Goal: Task Accomplishment & Management: Manage account settings

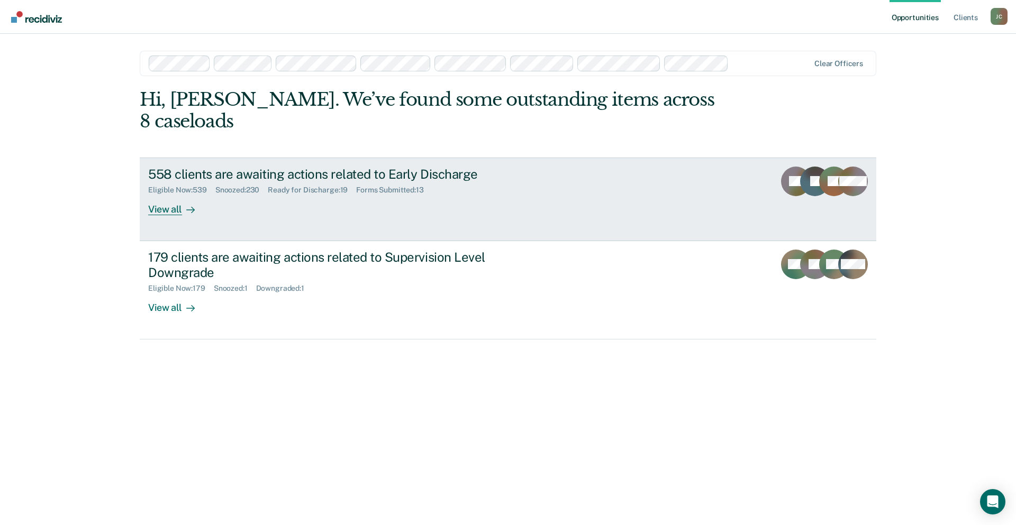
click at [321, 181] on div "Eligible Now : 539 Snoozed : 230 Ready for Discharge : 19 Forms Submitted : 13" at bounding box center [333, 187] width 371 height 13
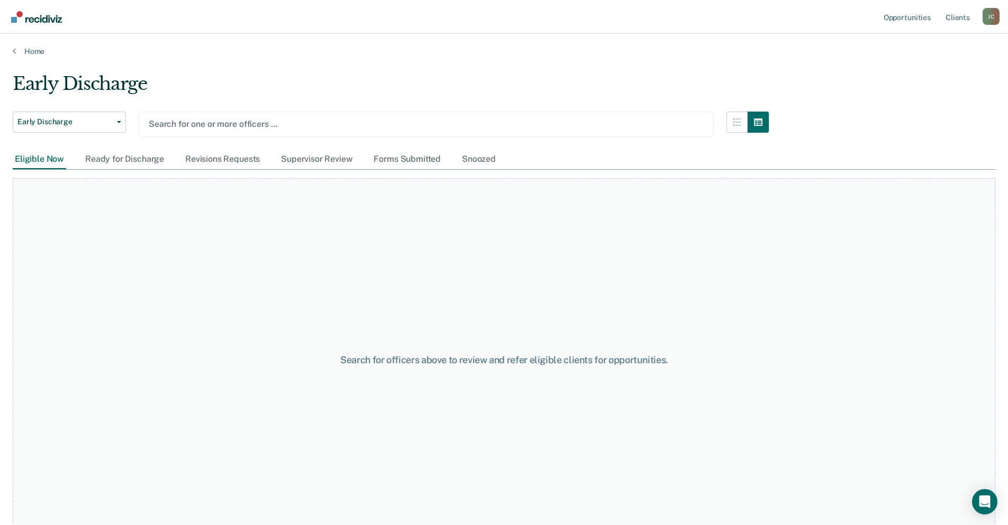
click at [284, 121] on div at bounding box center [426, 124] width 555 height 12
click at [283, 121] on div at bounding box center [426, 124] width 555 height 12
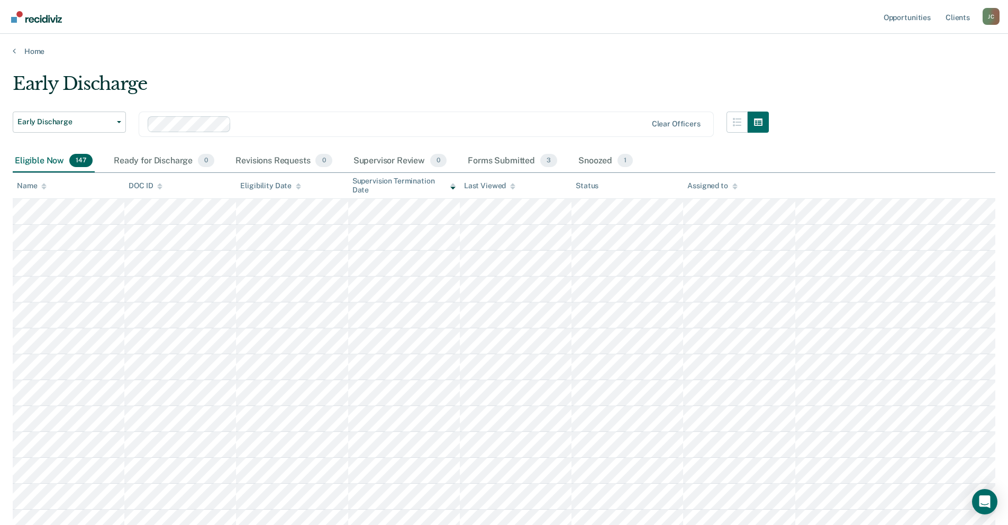
click at [40, 153] on div "Eligible Now 147" at bounding box center [54, 161] width 82 height 23
click at [41, 157] on div "Eligible Now 147" at bounding box center [54, 161] width 82 height 23
click at [42, 188] on icon at bounding box center [43, 186] width 5 height 7
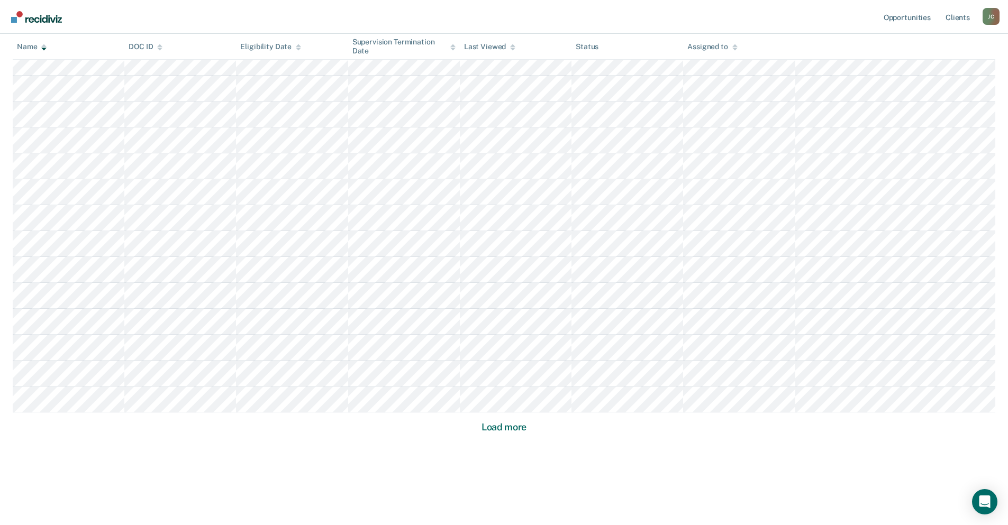
scroll to position [566, 0]
click at [510, 425] on button "Load more" at bounding box center [503, 426] width 51 height 13
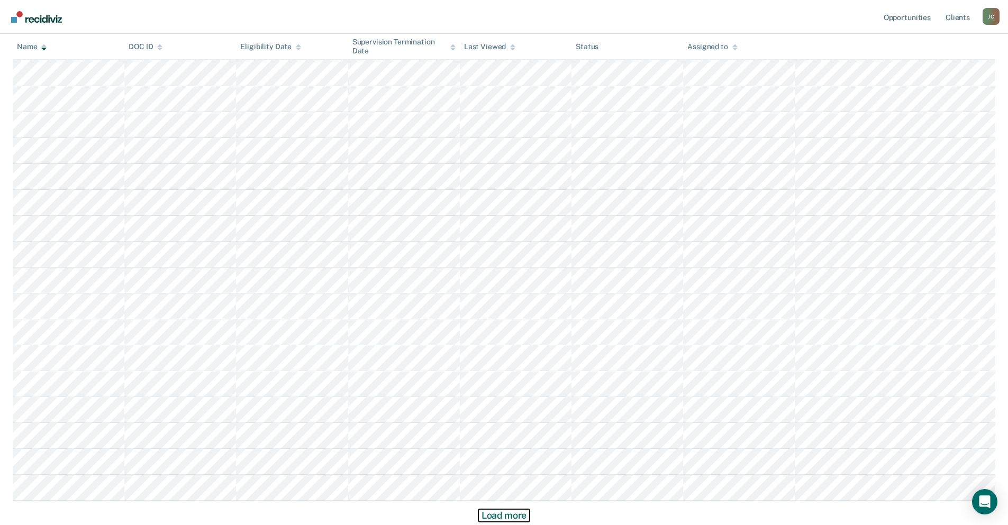
scroll to position [1343, 0]
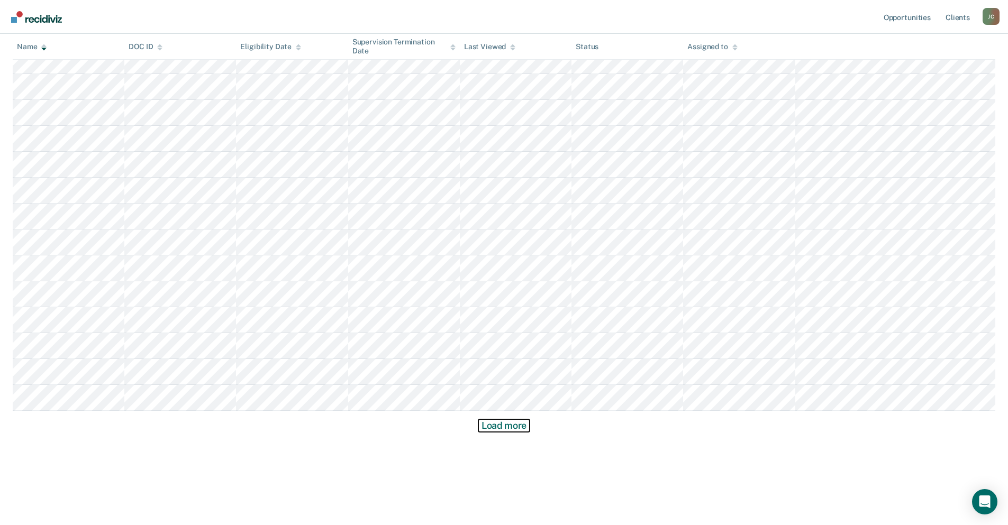
click at [510, 425] on button "Load more" at bounding box center [503, 426] width 51 height 13
click at [510, 424] on button "Load more" at bounding box center [503, 426] width 51 height 13
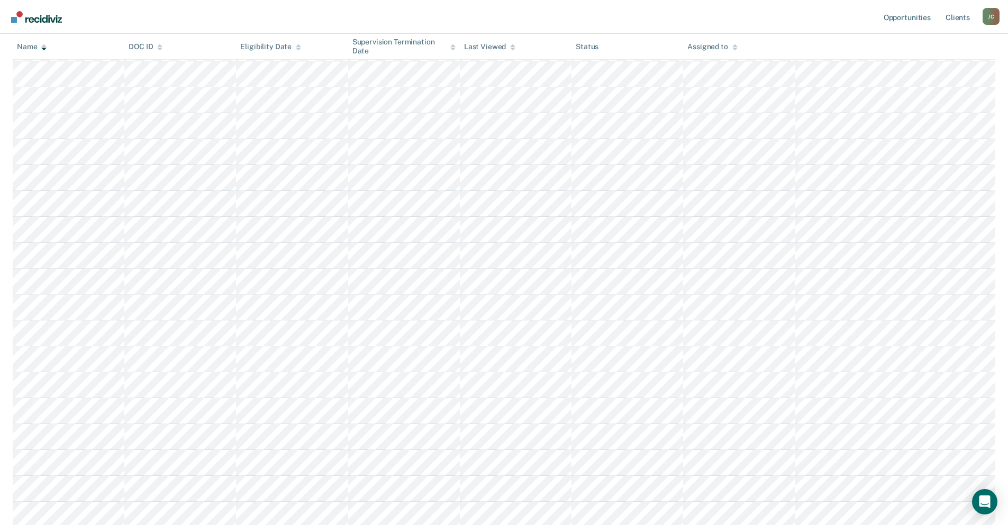
scroll to position [2899, 0]
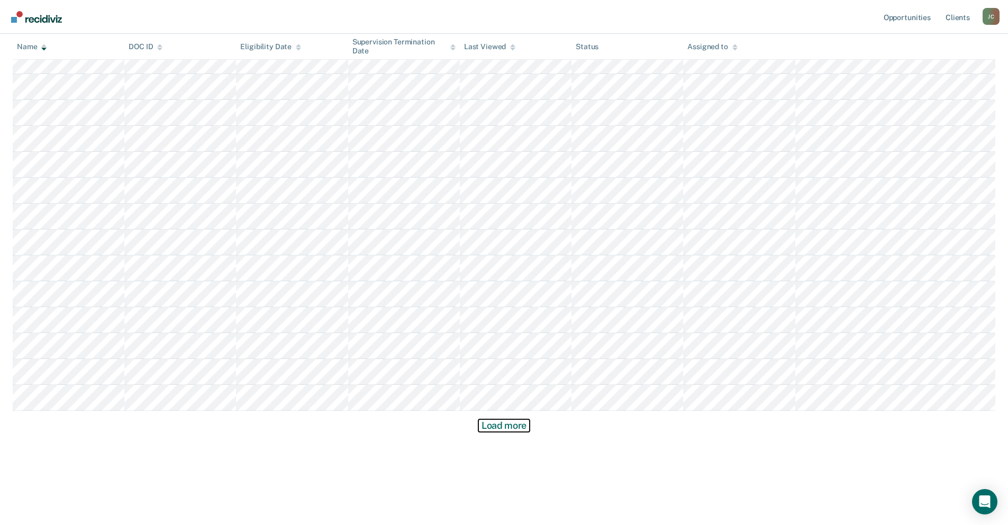
click at [508, 424] on button "Load more" at bounding box center [503, 426] width 51 height 13
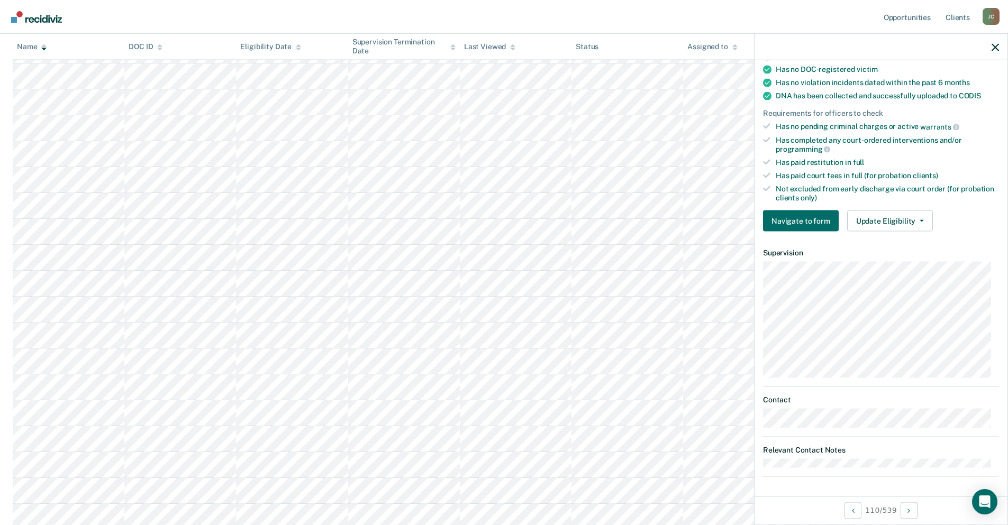
scroll to position [207, 0]
click at [883, 223] on button "Update Eligibility" at bounding box center [890, 220] width 86 height 21
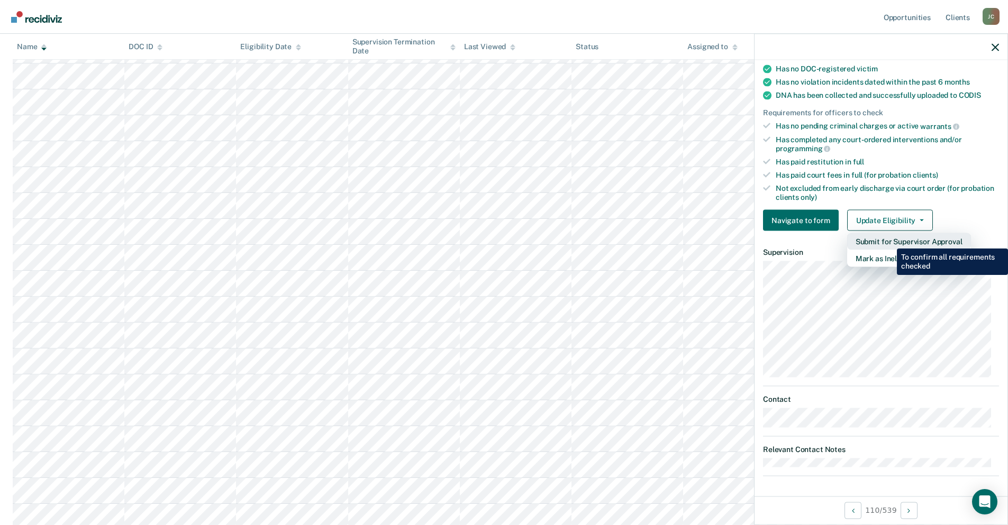
click at [889, 241] on button "Submit for Supervisor Approval" at bounding box center [909, 241] width 124 height 17
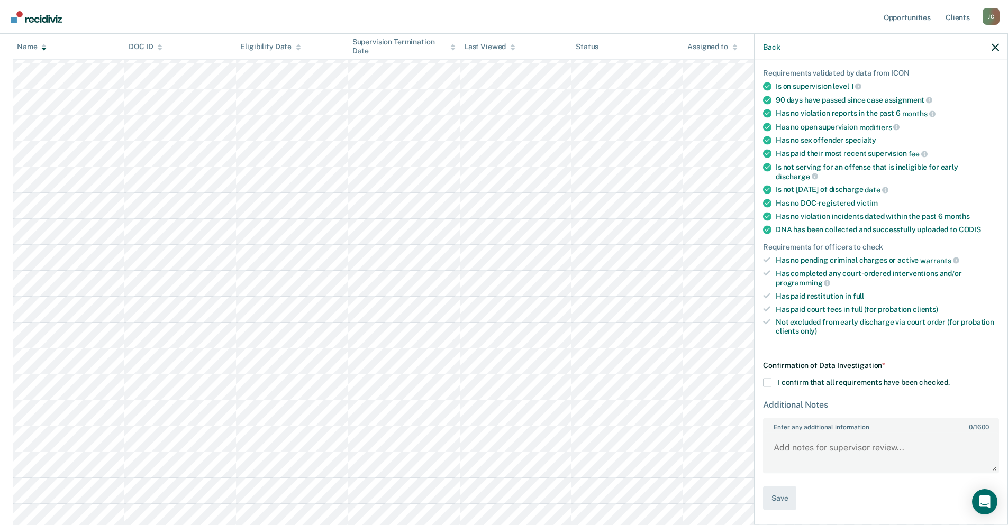
scroll to position [72, 0]
click at [768, 381] on span at bounding box center [767, 384] width 8 height 8
click at [950, 380] on input "I confirm that all requirements have been checked." at bounding box center [950, 380] width 0 height 0
click at [775, 497] on button "Save" at bounding box center [779, 500] width 33 height 24
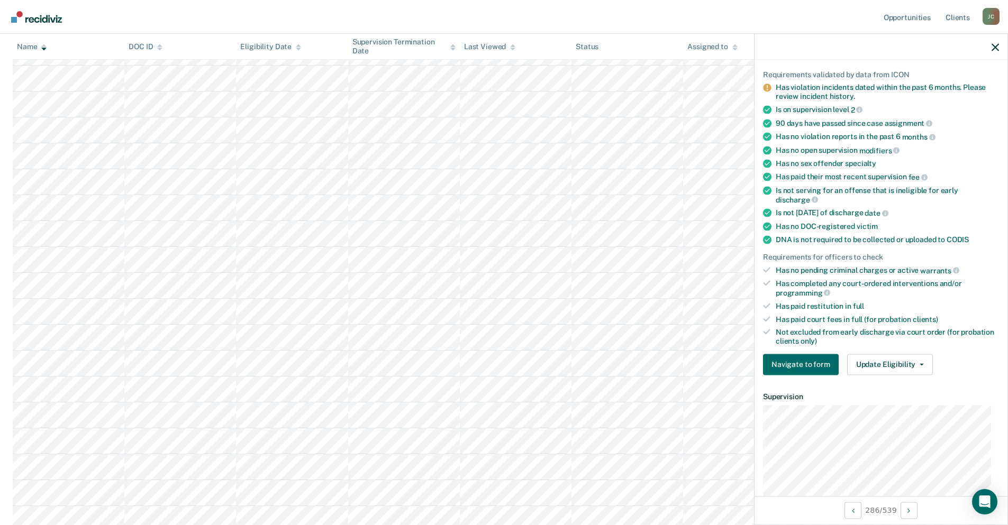
scroll to position [19, 0]
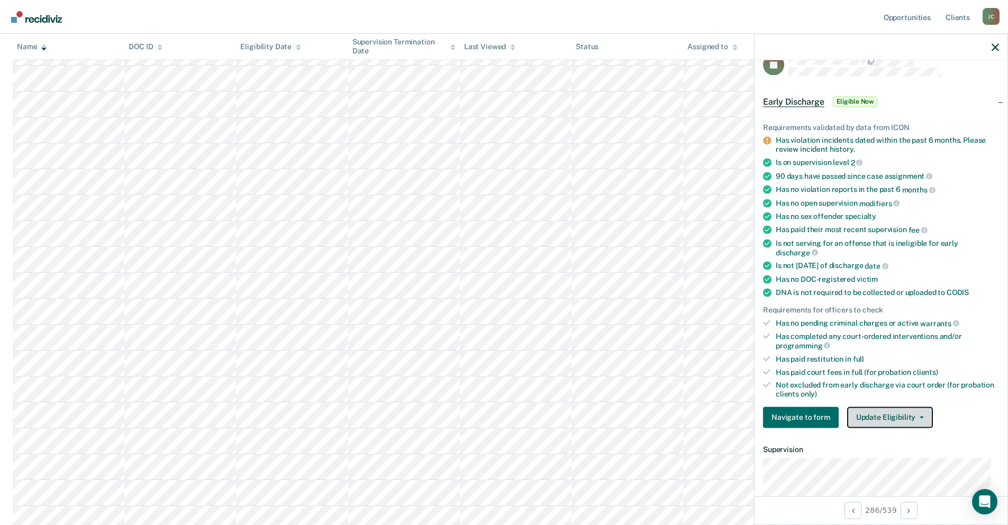
click at [899, 417] on button "Update Eligibility" at bounding box center [890, 417] width 86 height 21
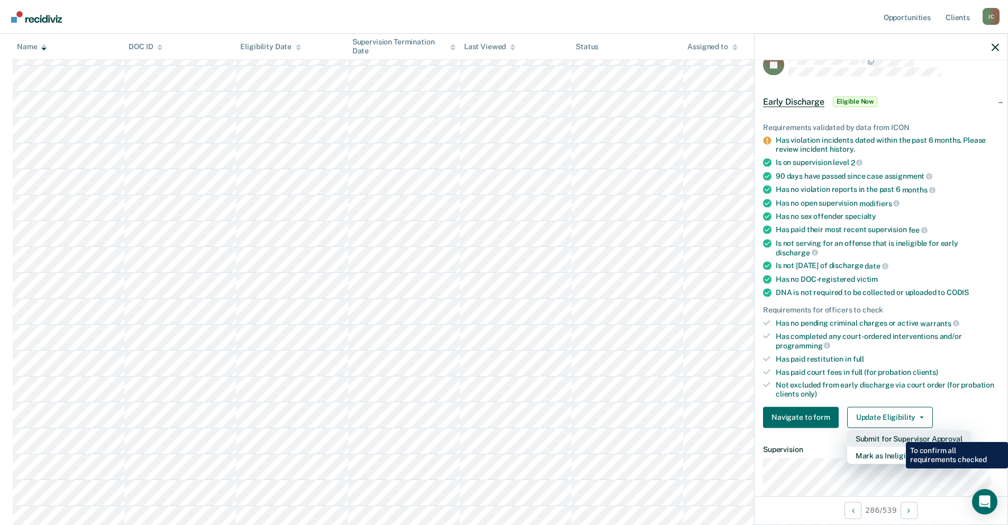
click at [898, 434] on button "Submit for Supervisor Approval" at bounding box center [909, 438] width 124 height 17
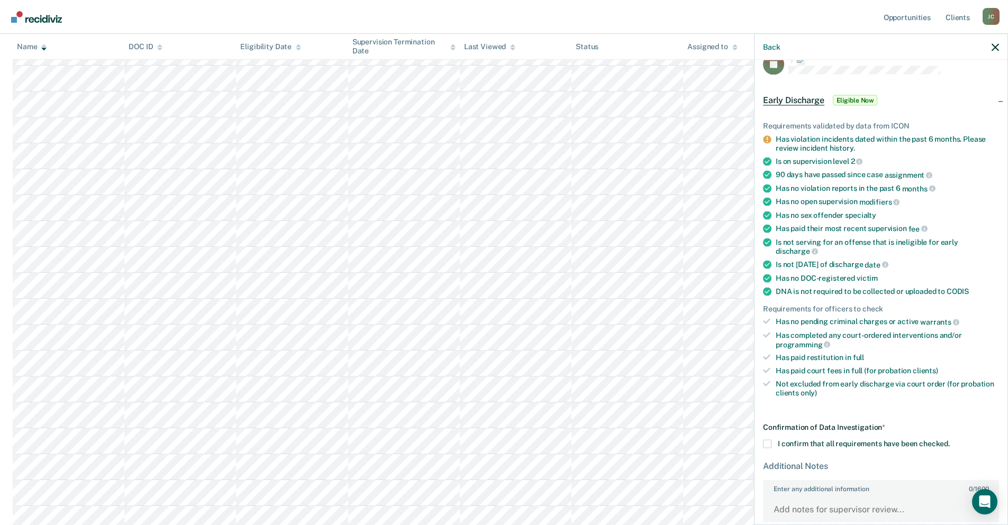
scroll to position [81, 0]
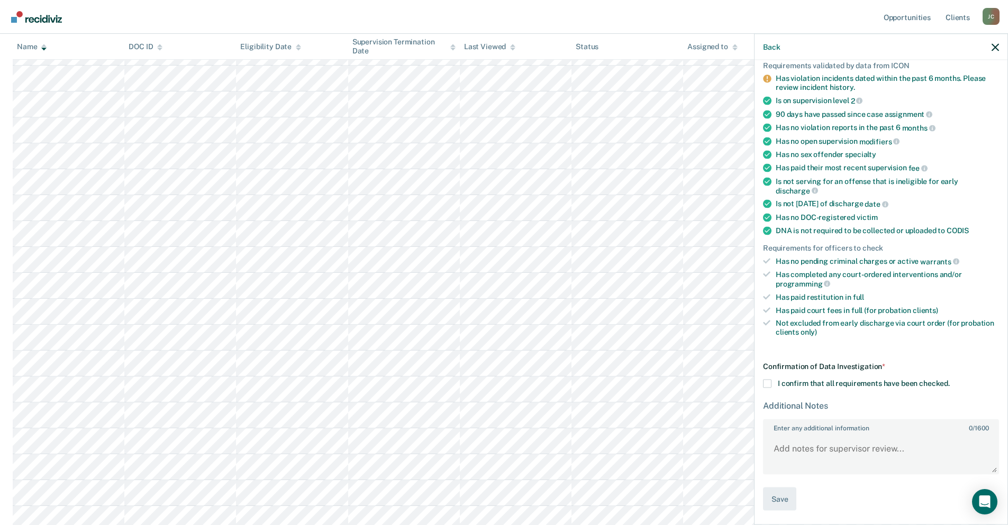
click at [770, 379] on span at bounding box center [767, 383] width 8 height 8
click at [950, 379] on input "I confirm that all requirements have been checked." at bounding box center [950, 379] width 0 height 0
click at [789, 498] on button "Save" at bounding box center [779, 499] width 33 height 24
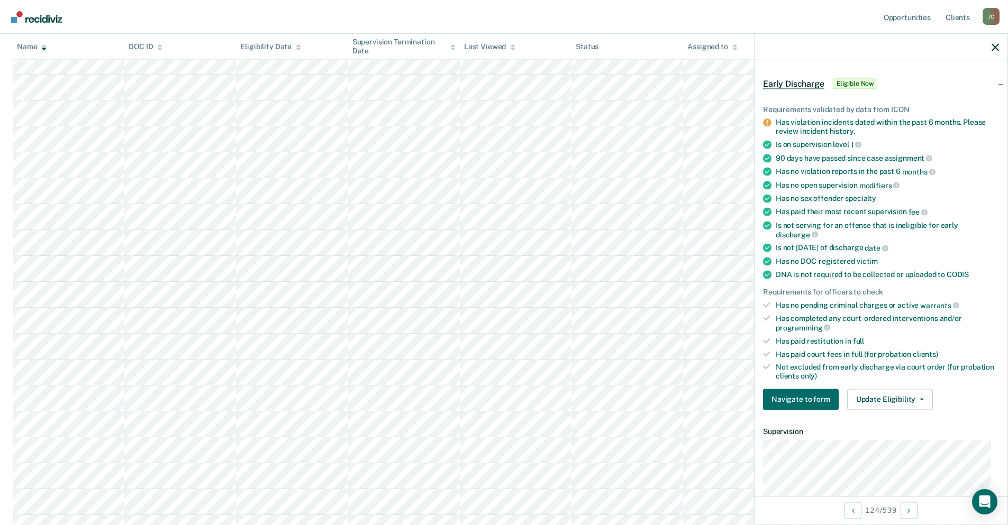
scroll to position [0, 0]
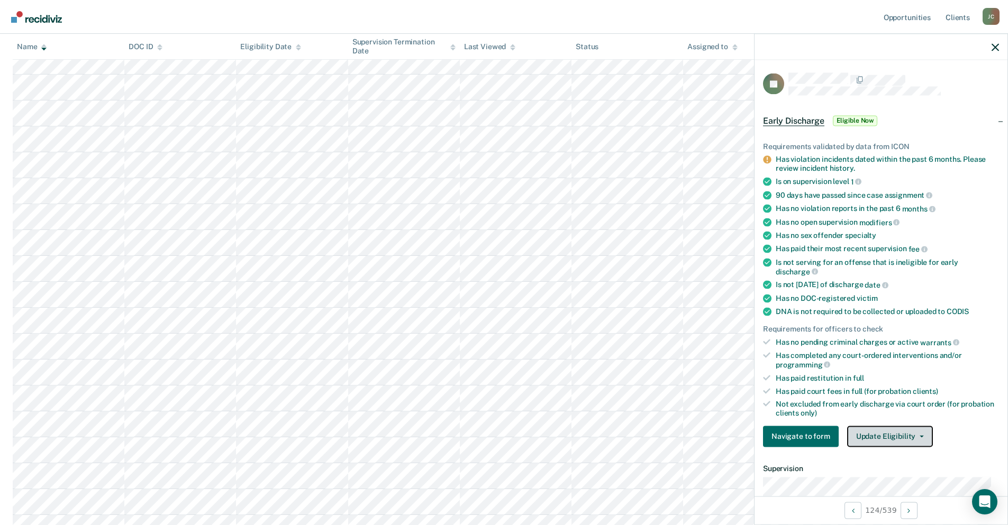
click at [900, 438] on button "Update Eligibility" at bounding box center [890, 436] width 86 height 21
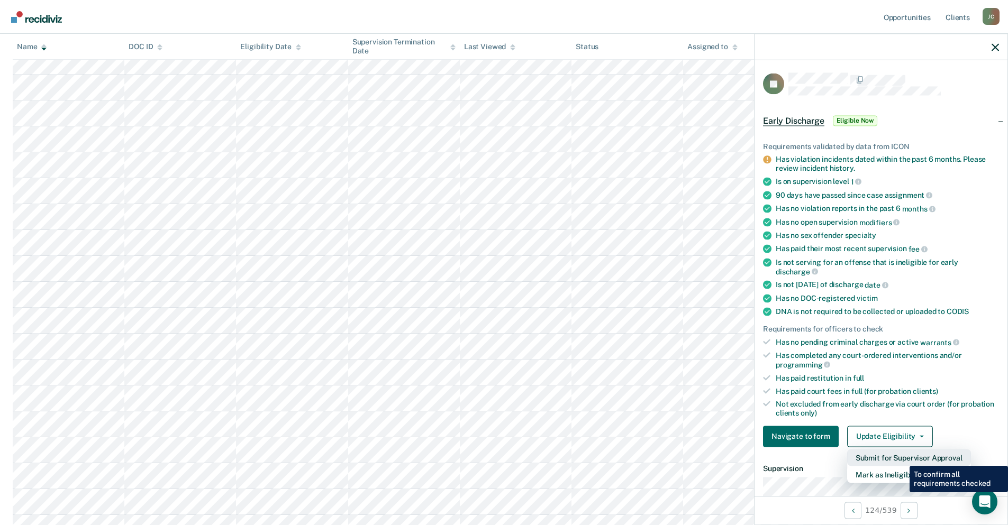
click at [902, 458] on button "Submit for Supervisor Approval" at bounding box center [909, 457] width 124 height 17
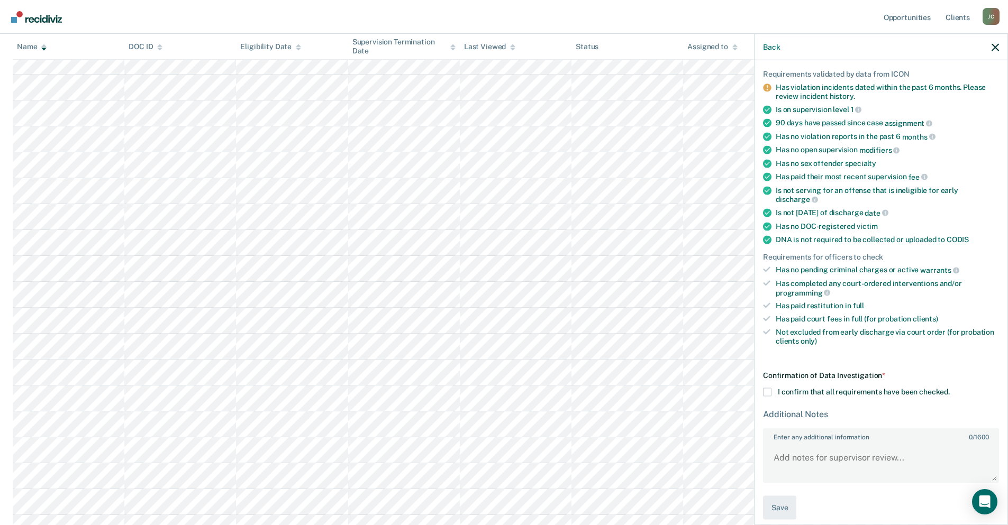
scroll to position [81, 0]
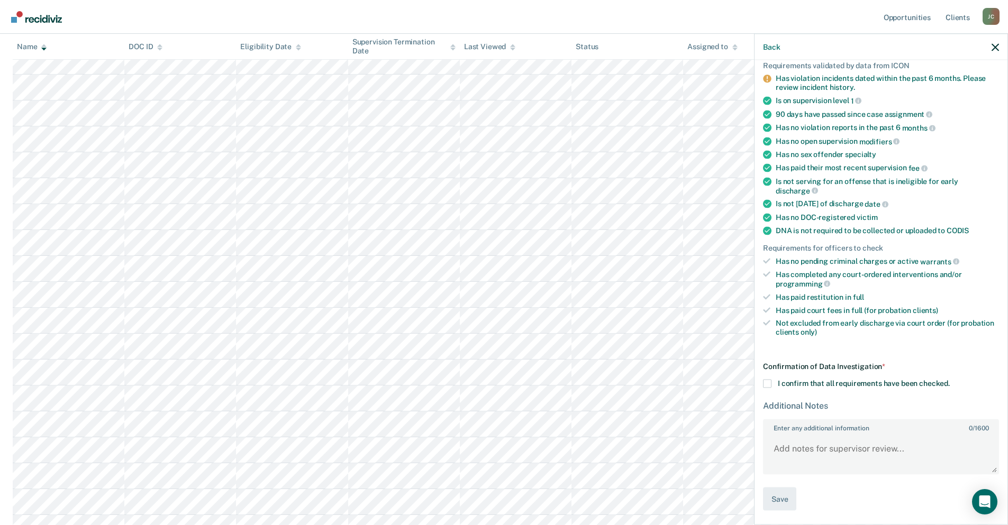
click at [770, 386] on span at bounding box center [767, 383] width 8 height 8
click at [950, 379] on input "I confirm that all requirements have been checked." at bounding box center [950, 379] width 0 height 0
click at [784, 503] on button "Save" at bounding box center [779, 499] width 33 height 24
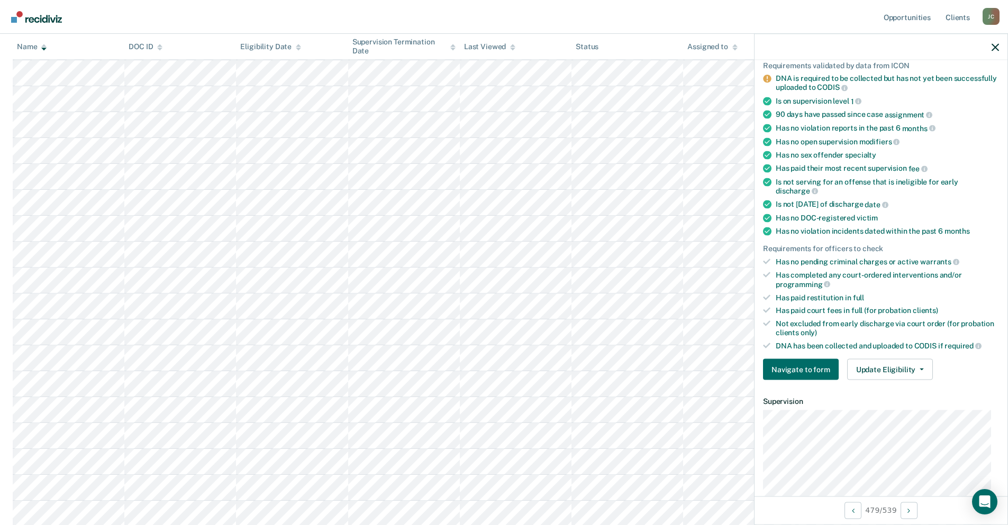
scroll to position [28, 0]
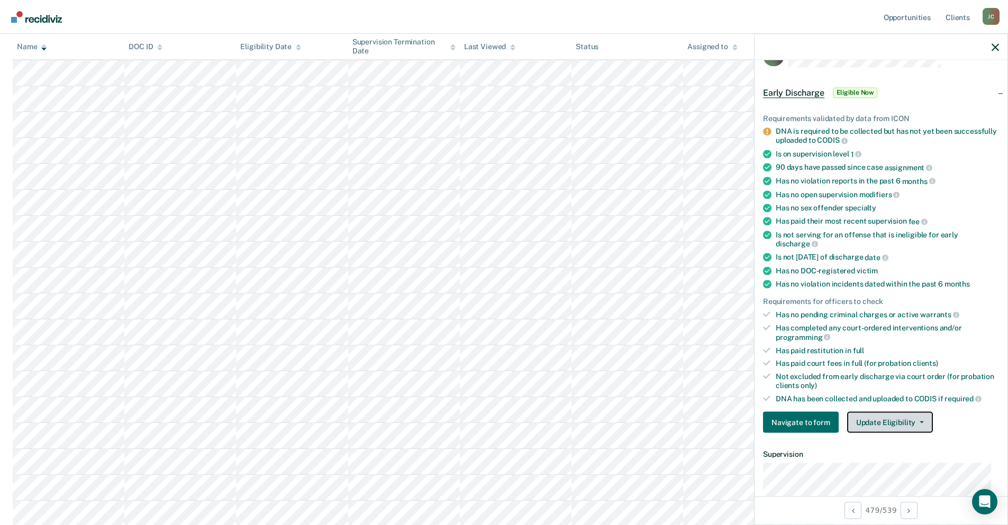
click at [858, 413] on button "Update Eligibility" at bounding box center [890, 422] width 86 height 21
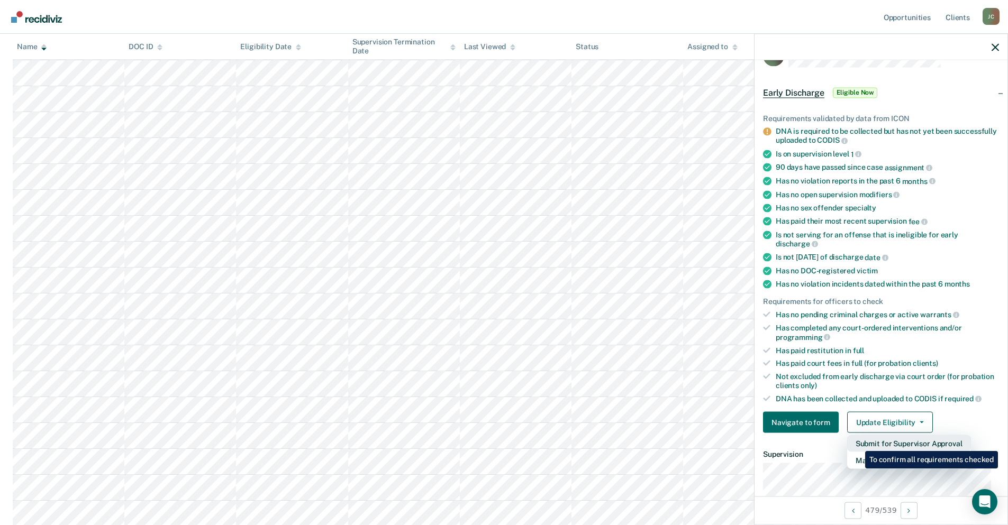
click at [857, 443] on button "Submit for Supervisor Approval" at bounding box center [909, 443] width 124 height 17
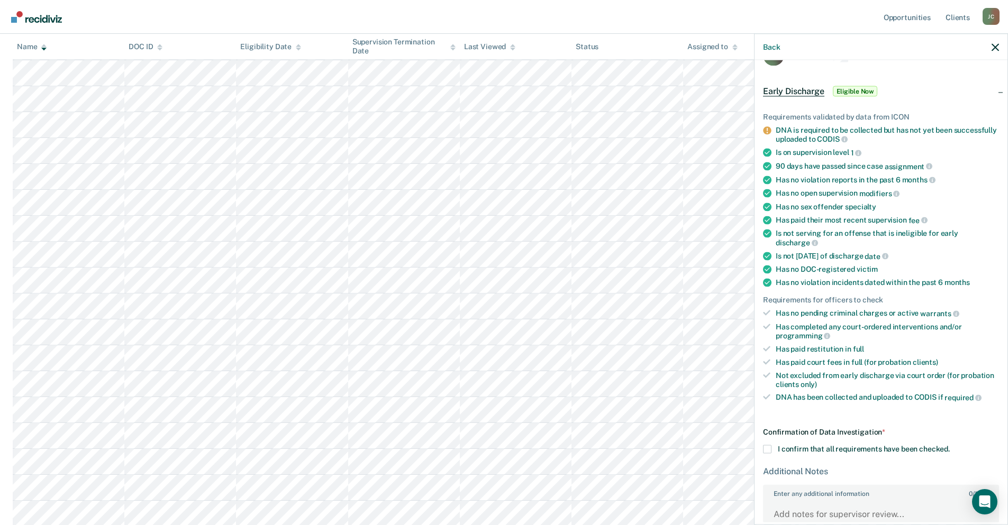
scroll to position [91, 0]
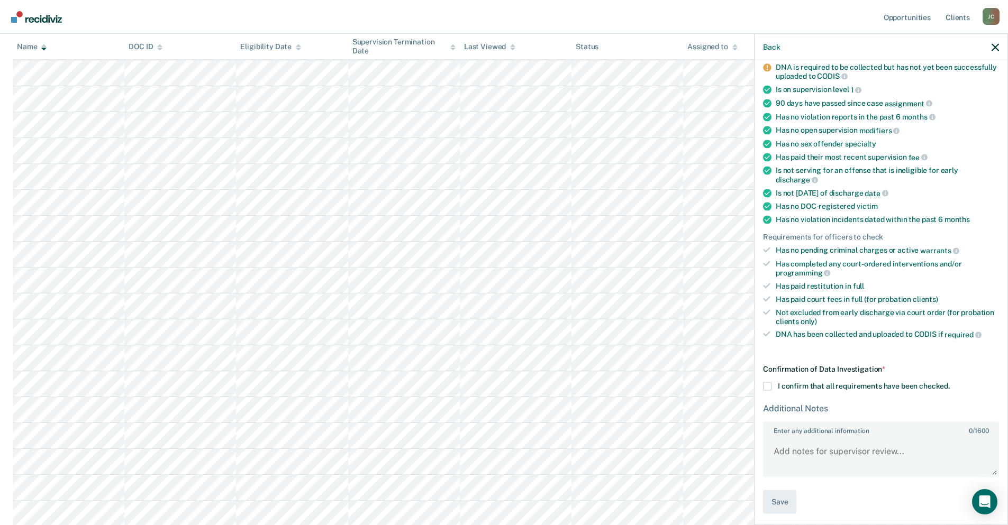
click at [771, 383] on span at bounding box center [767, 386] width 8 height 8
click at [950, 382] on input "I confirm that all requirements have been checked." at bounding box center [950, 382] width 0 height 0
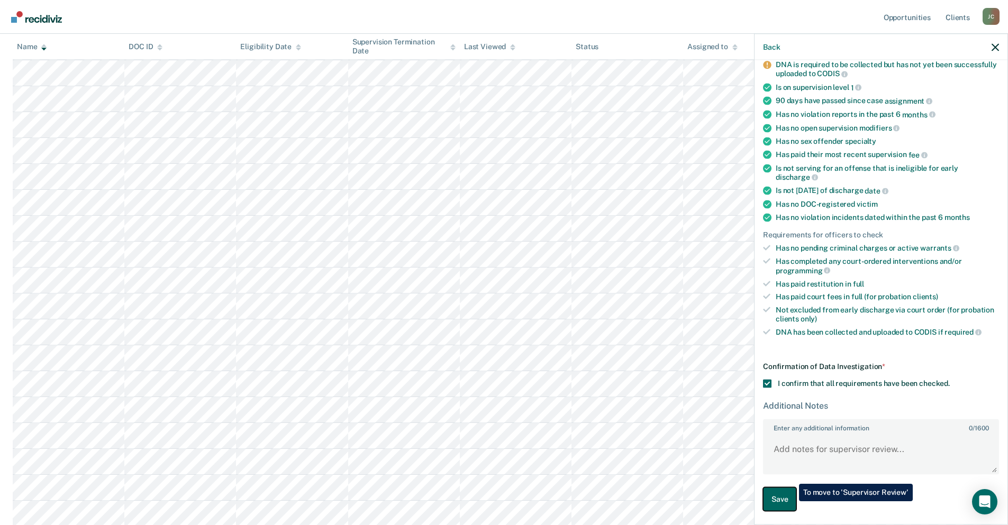
click at [791, 502] on button "Save" at bounding box center [779, 500] width 33 height 24
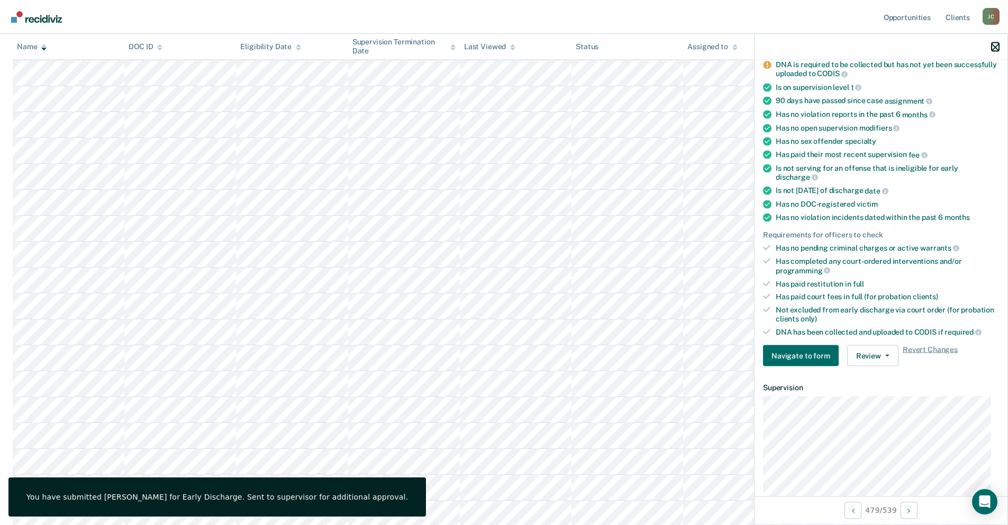
click at [994, 44] on icon "button" at bounding box center [995, 46] width 7 height 7
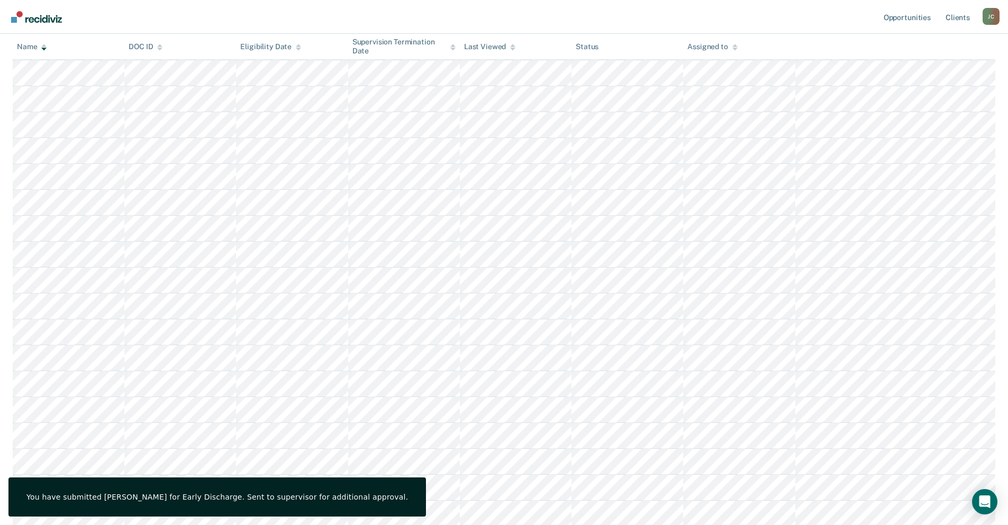
scroll to position [30, 0]
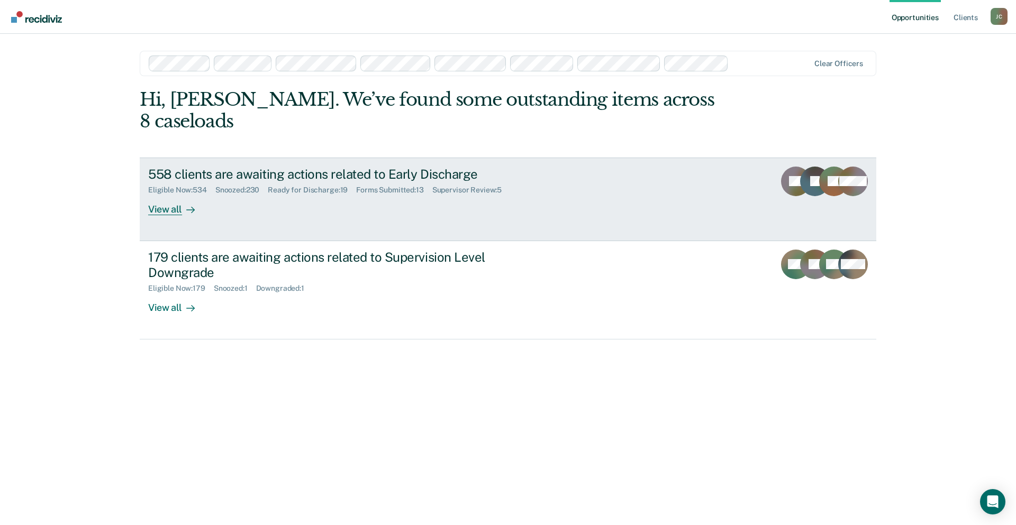
click at [425, 167] on div "558 clients are awaiting actions related to Early Discharge" at bounding box center [333, 174] width 371 height 15
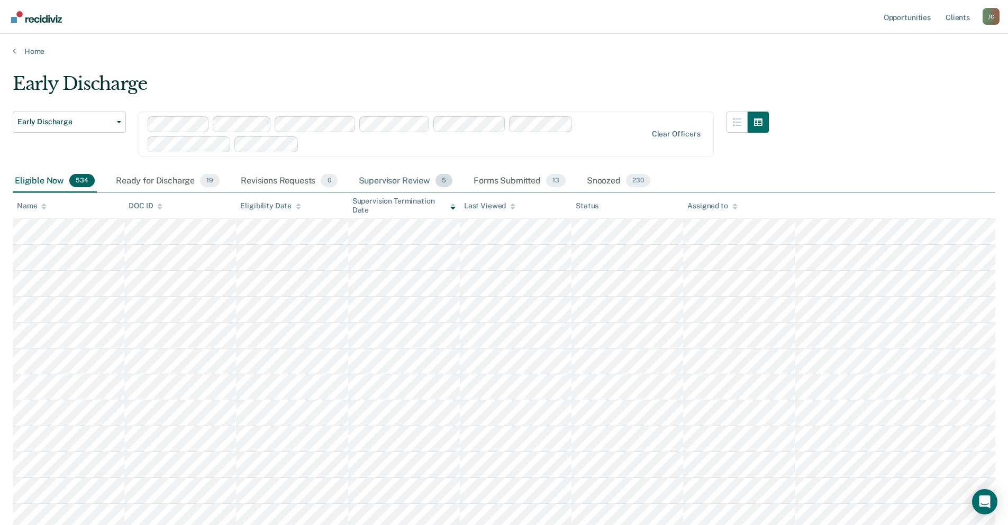
click at [416, 181] on div "Supervisor Review 5" at bounding box center [406, 181] width 98 height 23
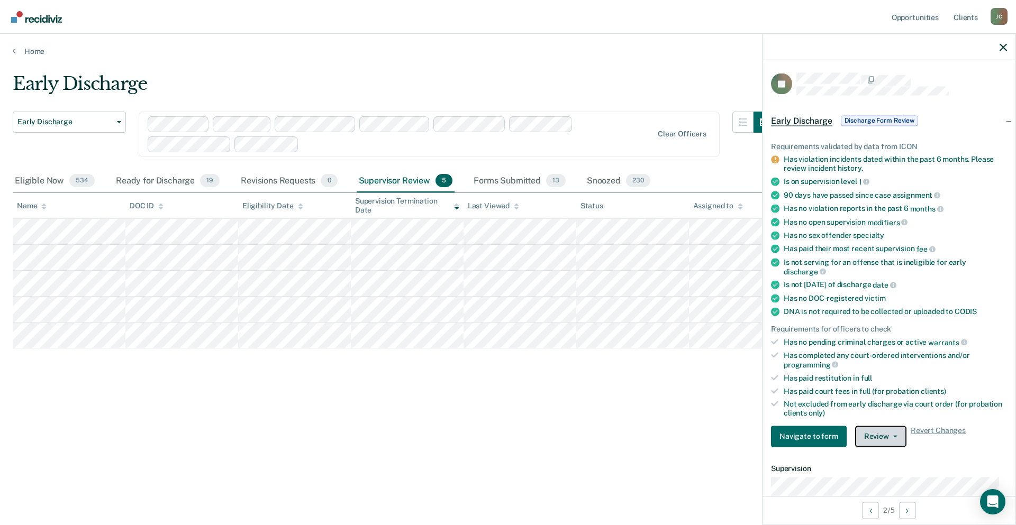
click at [892, 442] on button "Review" at bounding box center [880, 436] width 51 height 21
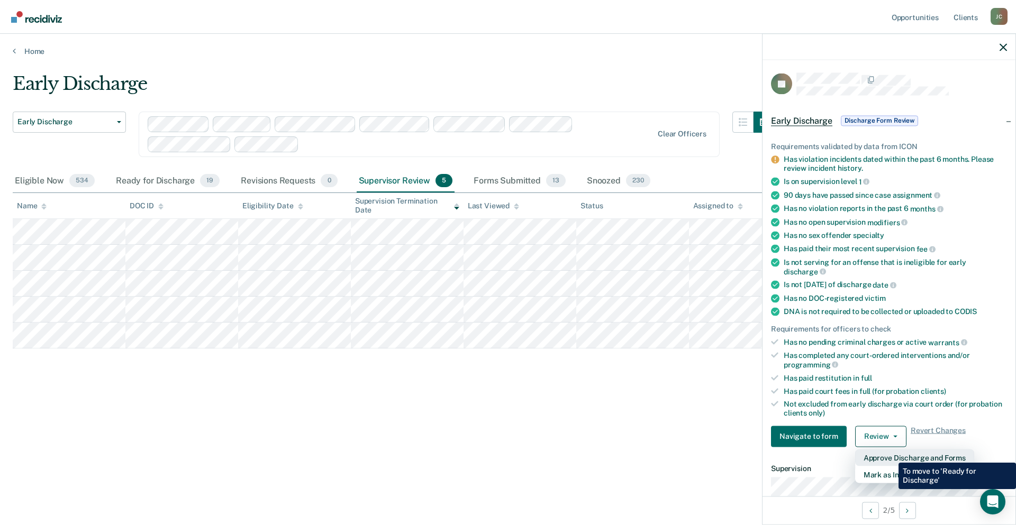
click at [891, 455] on button "Approve Discharge and Forms" at bounding box center [914, 457] width 119 height 17
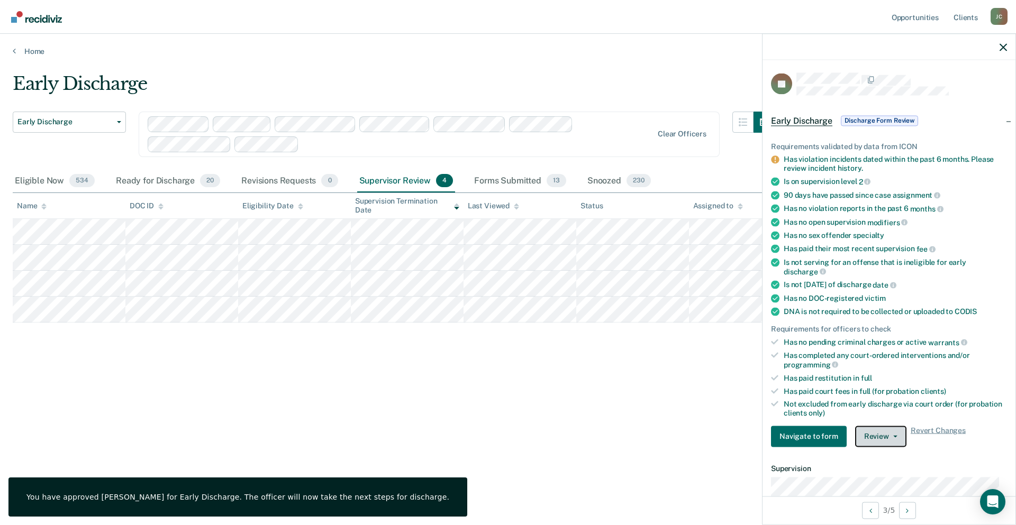
click at [869, 439] on button "Review" at bounding box center [880, 436] width 51 height 21
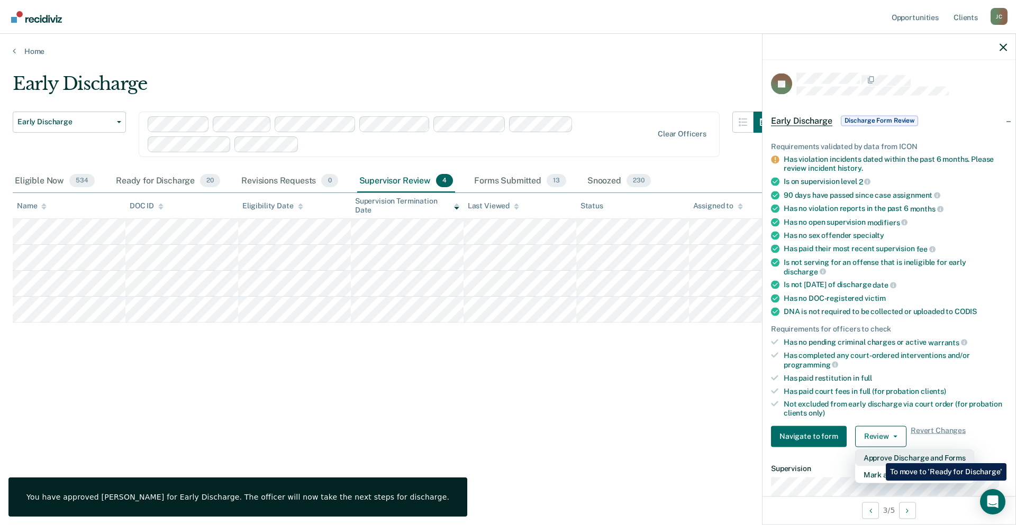
click at [878, 456] on button "Approve Discharge and Forms" at bounding box center [914, 457] width 119 height 17
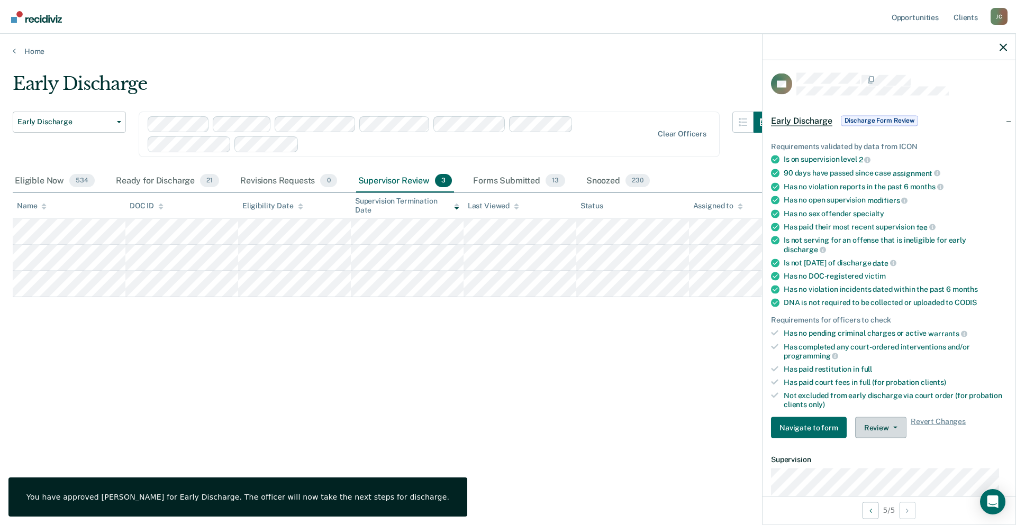
click at [870, 425] on button "Review" at bounding box center [880, 427] width 51 height 21
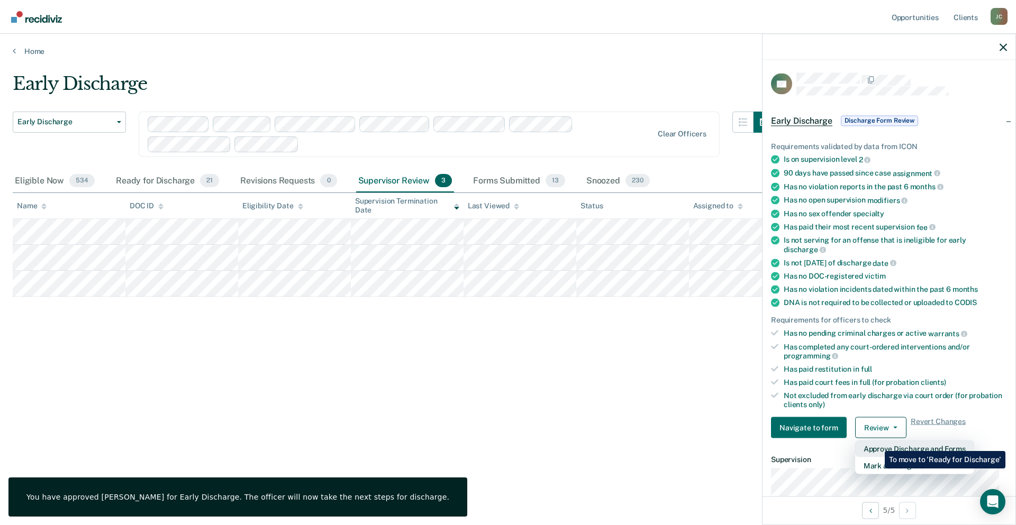
click at [877, 443] on button "Approve Discharge and Forms" at bounding box center [914, 449] width 119 height 17
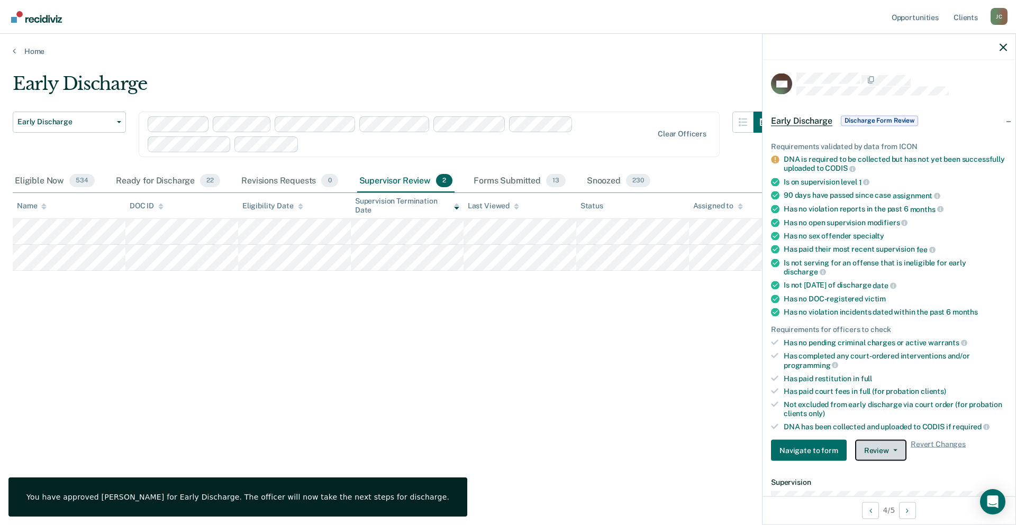
click at [884, 458] on button "Review" at bounding box center [880, 450] width 51 height 21
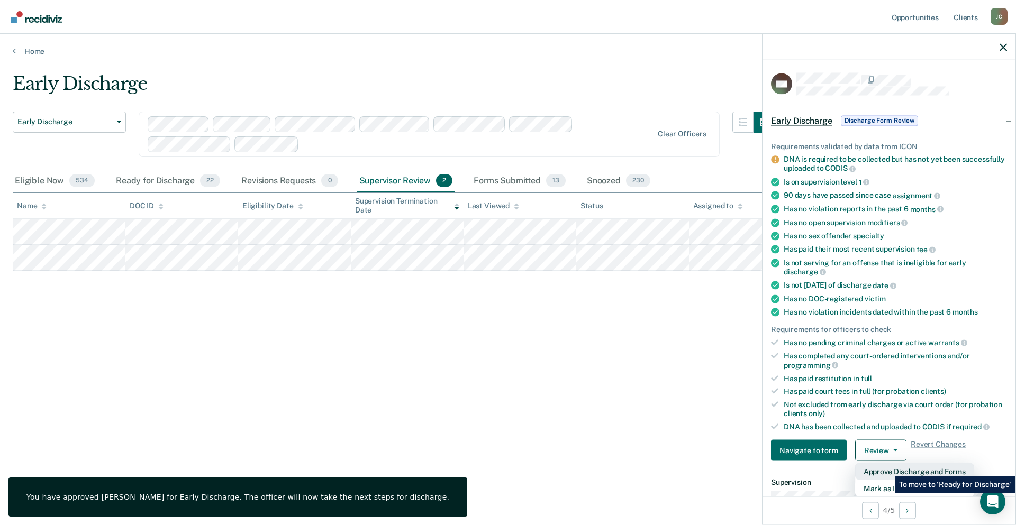
click at [887, 468] on button "Approve Discharge and Forms" at bounding box center [914, 472] width 119 height 17
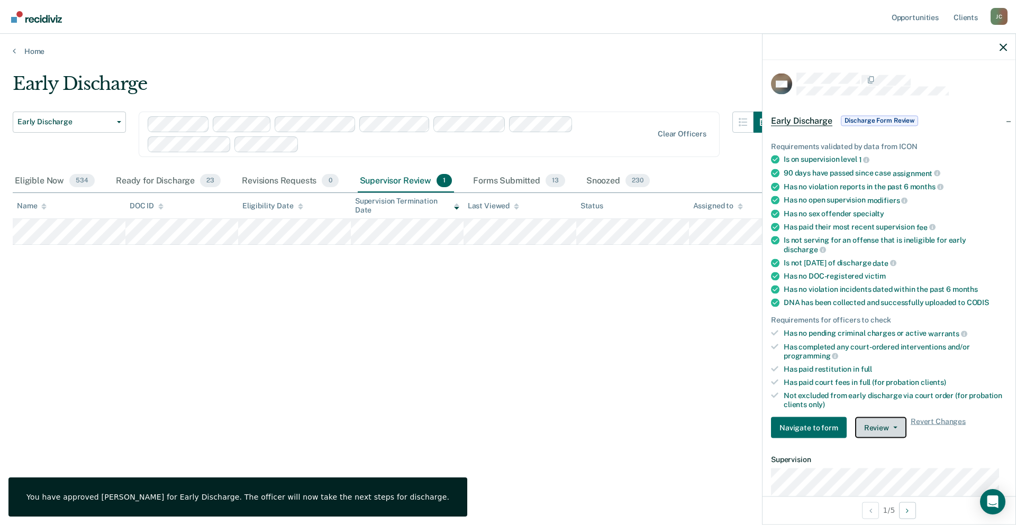
click at [877, 425] on button "Review" at bounding box center [880, 427] width 51 height 21
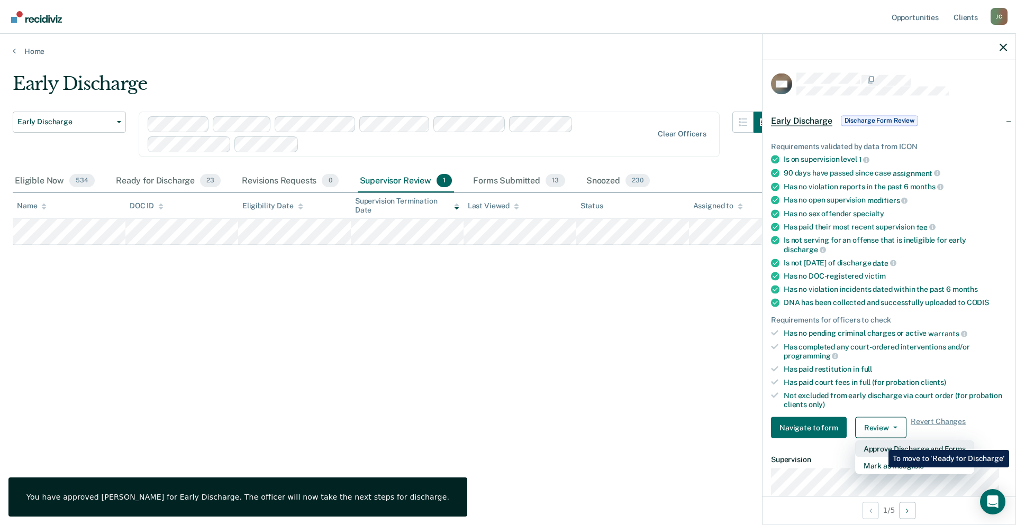
click at [880, 442] on button "Approve Discharge and Forms" at bounding box center [914, 449] width 119 height 17
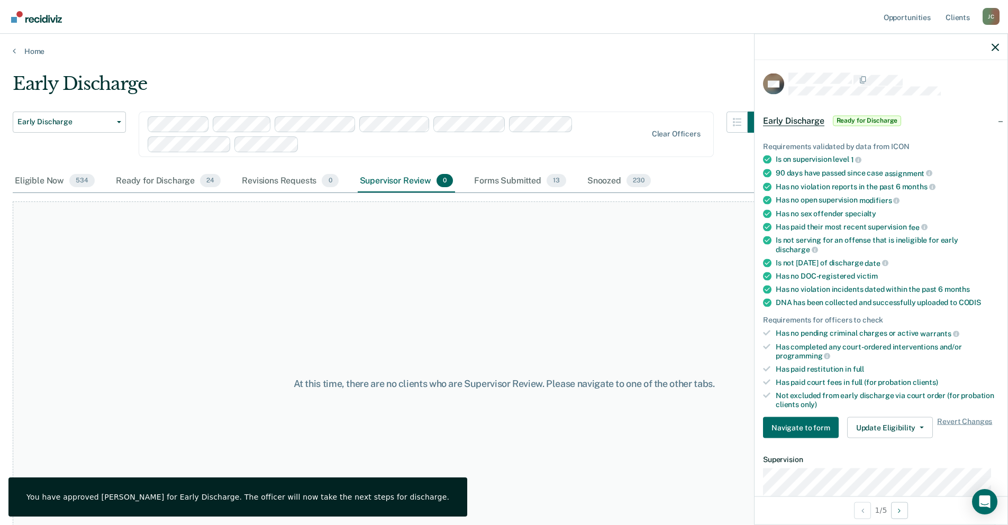
click at [1000, 54] on div at bounding box center [881, 47] width 253 height 26
click at [998, 46] on icon "button" at bounding box center [995, 46] width 7 height 7
